Goal: Information Seeking & Learning: Learn about a topic

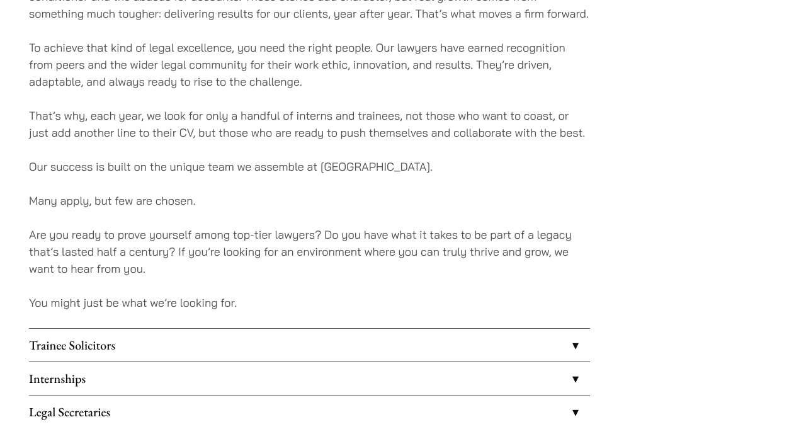
scroll to position [1058, 0]
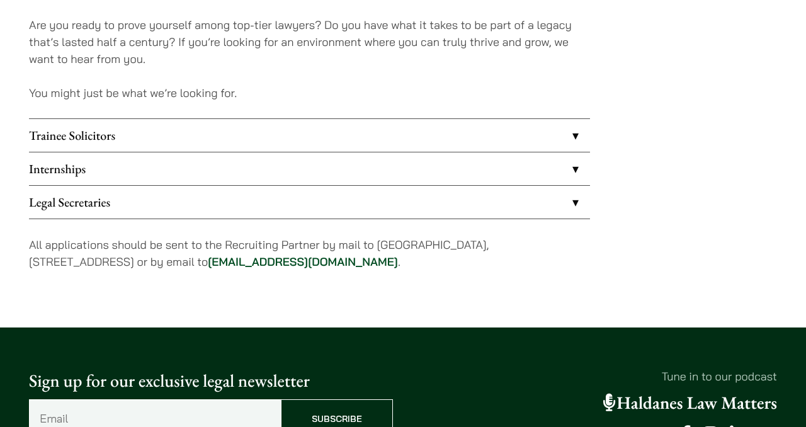
click at [94, 179] on link "Internships" at bounding box center [309, 168] width 561 height 33
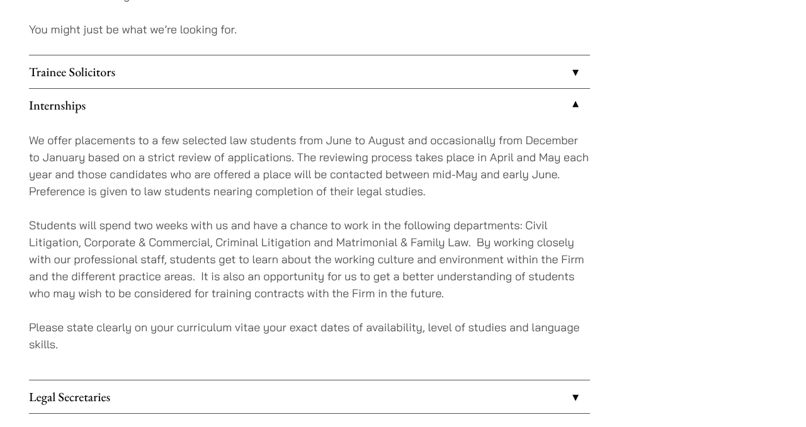
scroll to position [1107, 0]
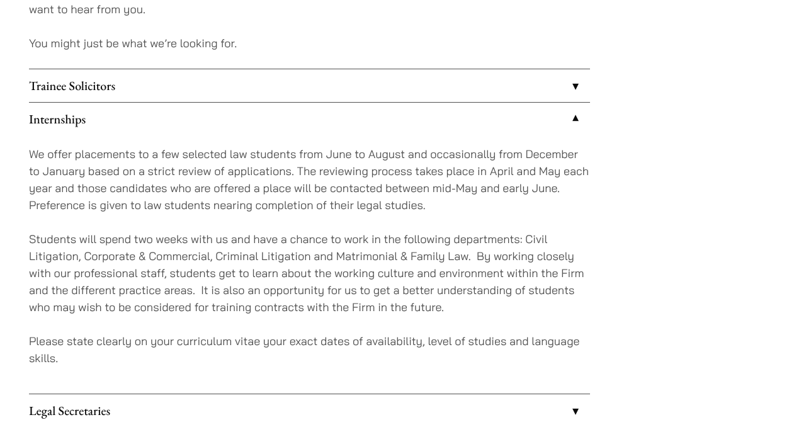
click at [152, 85] on link "Trainee Solicitors" at bounding box center [309, 85] width 561 height 33
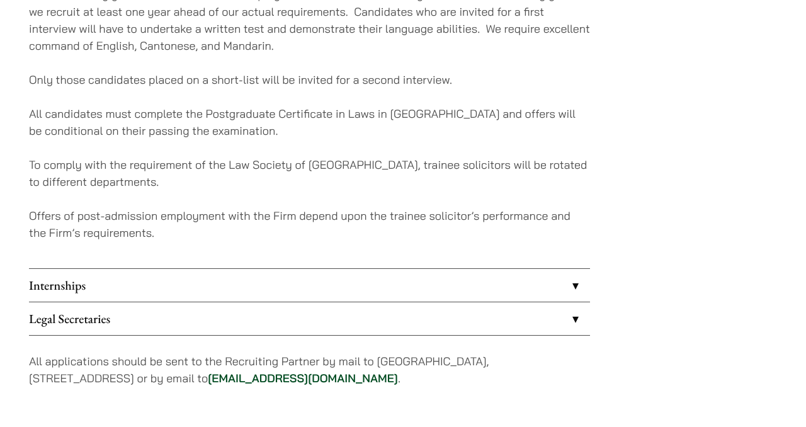
scroll to position [1251, 0]
click at [97, 288] on link "Internships" at bounding box center [309, 284] width 561 height 33
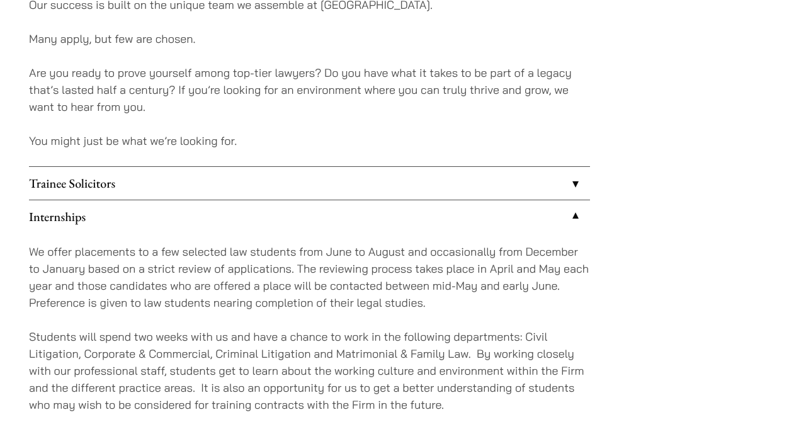
click at [130, 188] on link "Trainee Solicitors" at bounding box center [309, 183] width 561 height 33
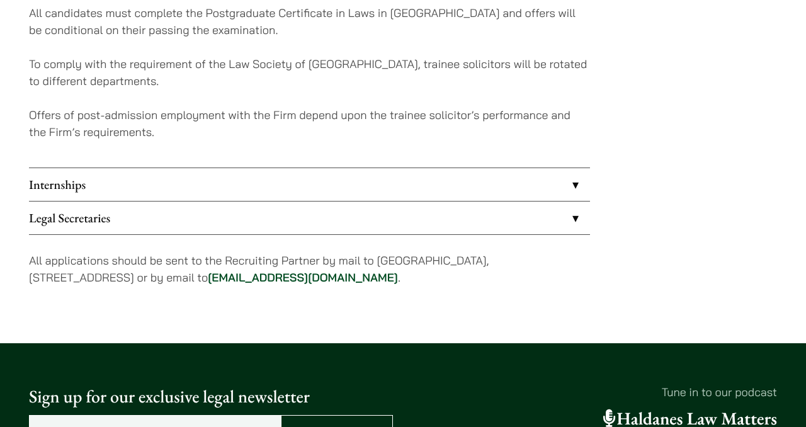
scroll to position [1363, 0]
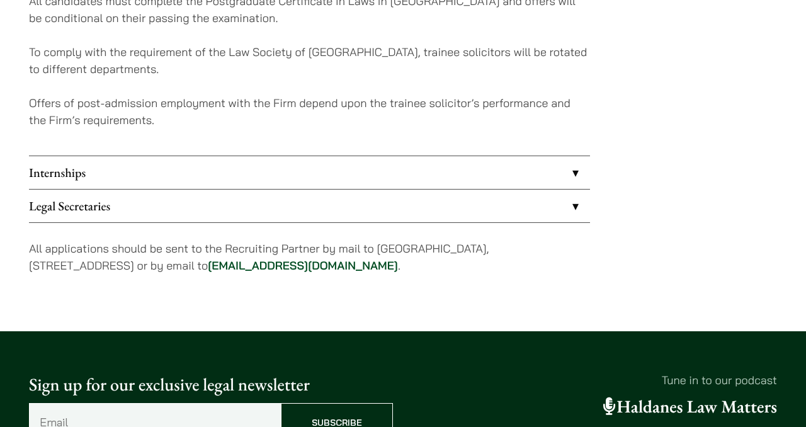
click at [130, 169] on link "Internships" at bounding box center [309, 172] width 561 height 33
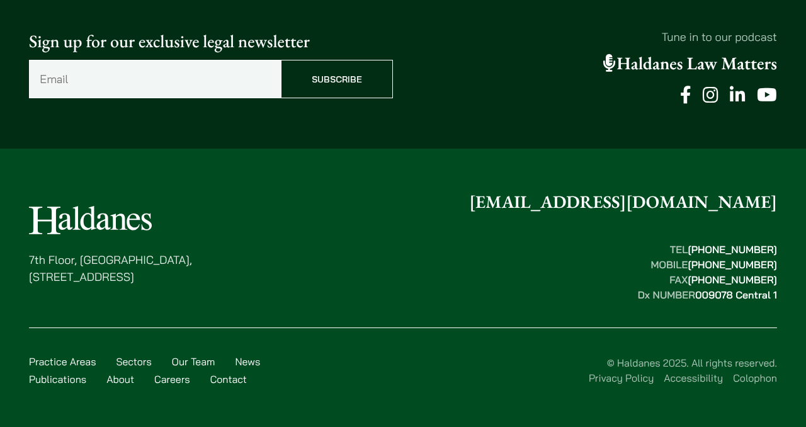
scroll to position [1335, 0]
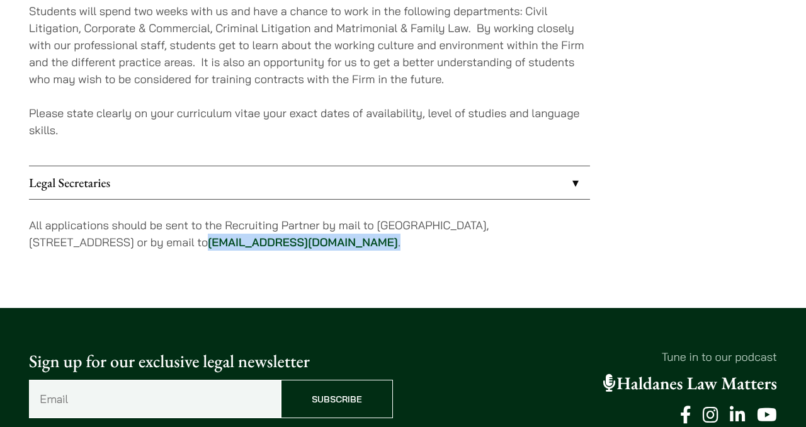
drag, startPoint x: 368, startPoint y: 243, endPoint x: 244, endPoint y: 244, distance: 124.0
click at [244, 244] on p "All applications should be sent to the Recruiting Partner by mail to 7th Floor,…" at bounding box center [309, 234] width 561 height 34
copy p "career@haldanes.com ."
